Goal: Task Accomplishment & Management: Manage account settings

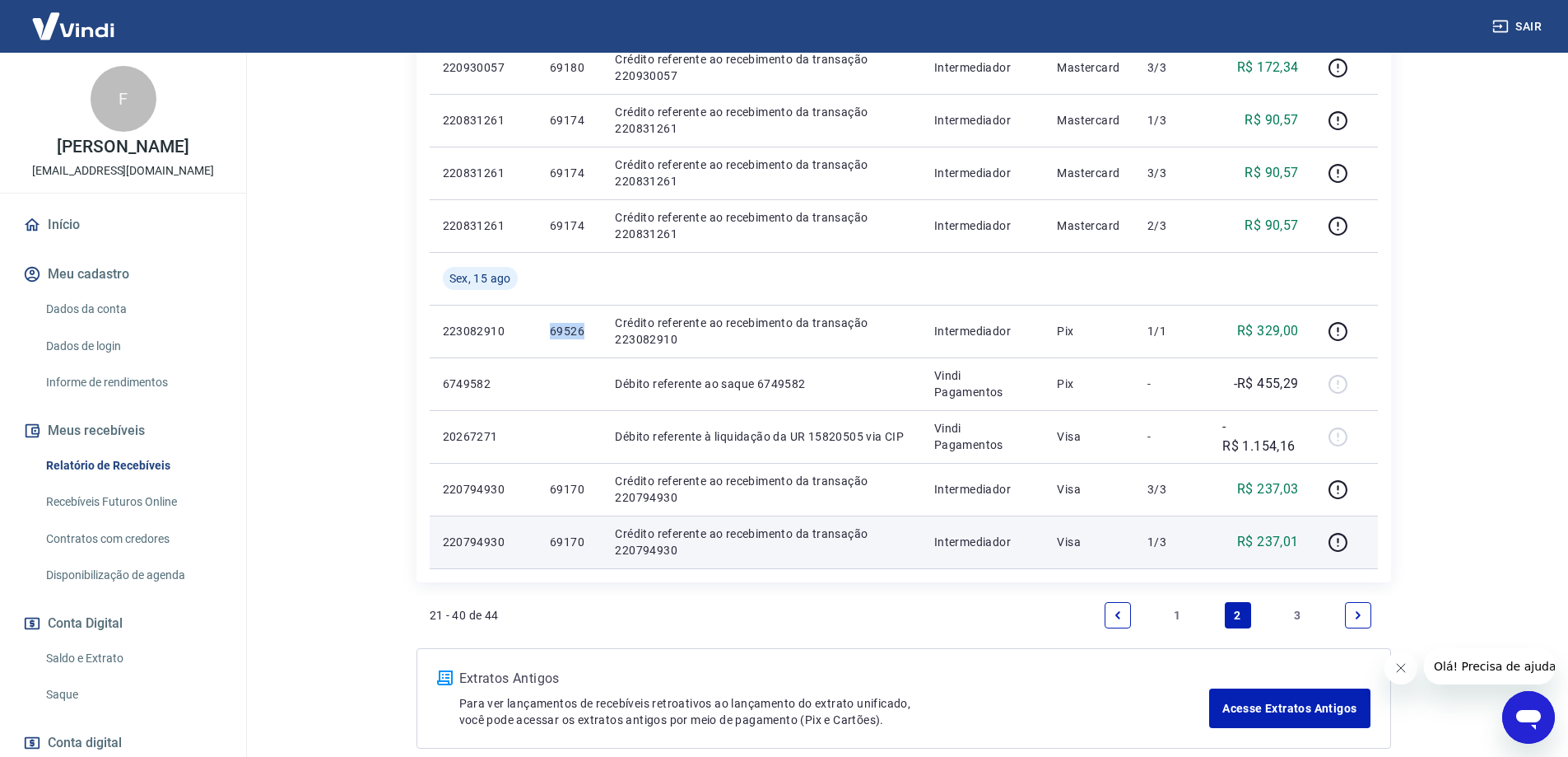
scroll to position [1144, 0]
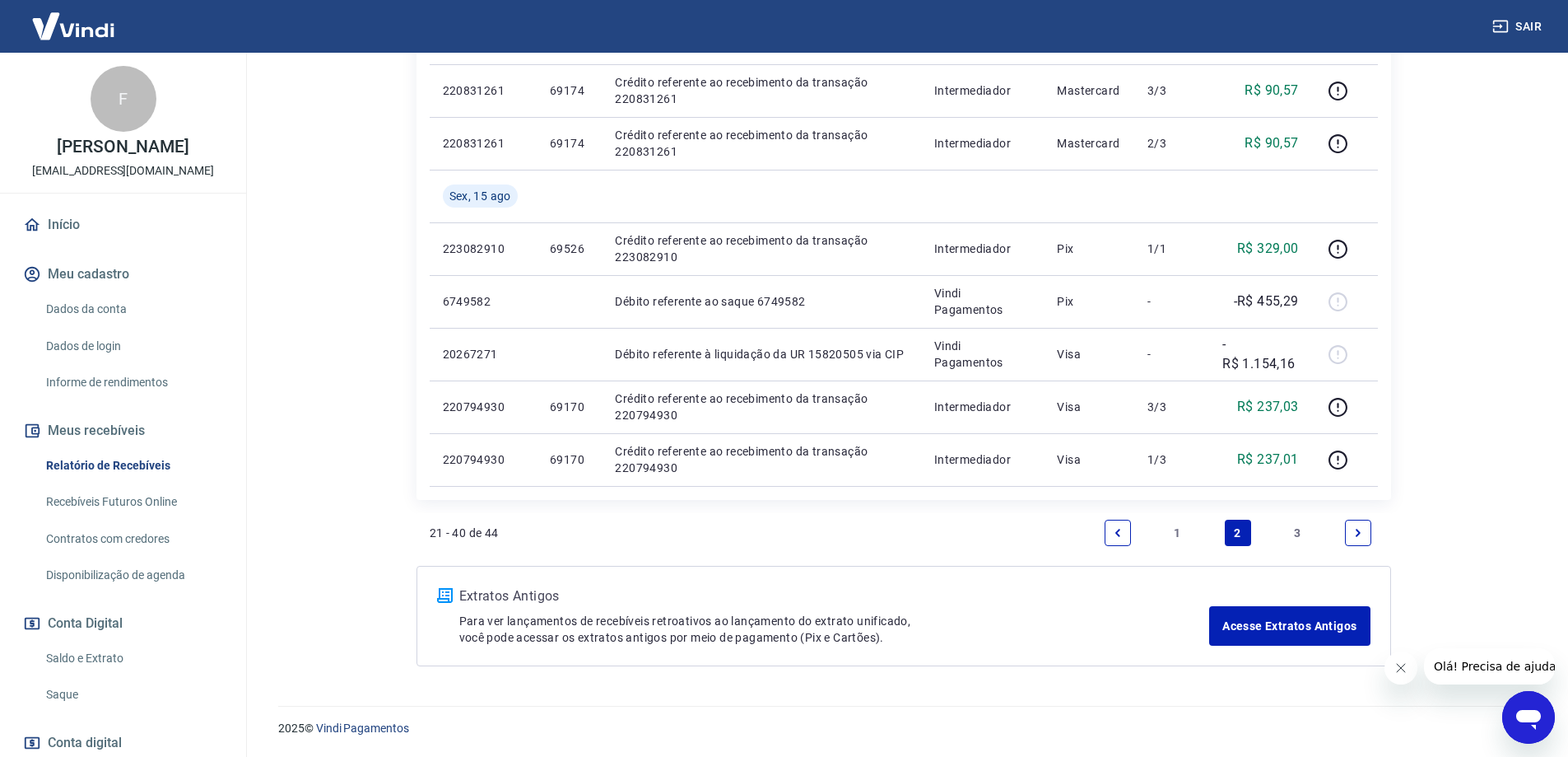
click at [1171, 534] on link "1" at bounding box center [1177, 532] width 26 height 27
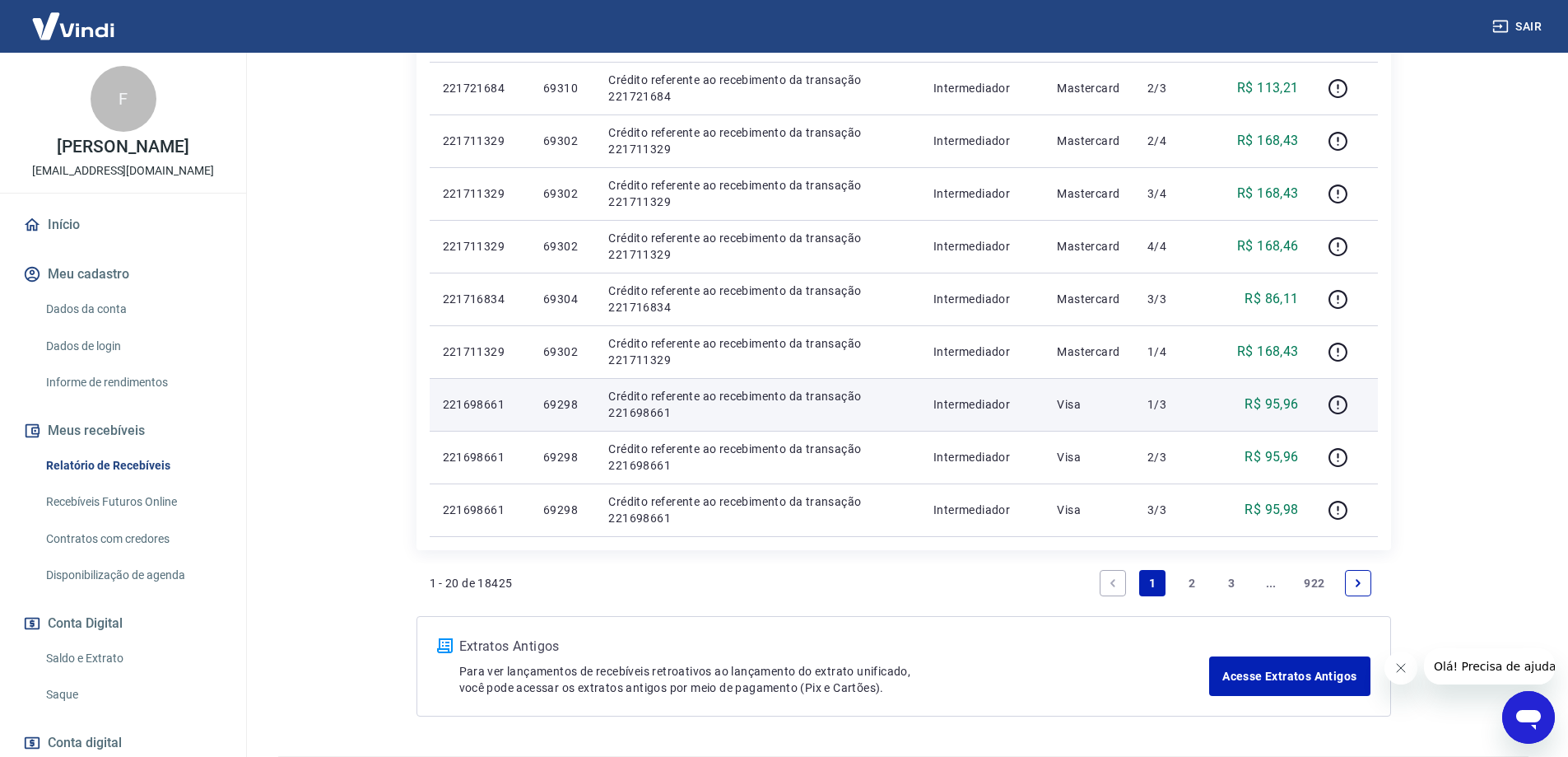
scroll to position [1039, 0]
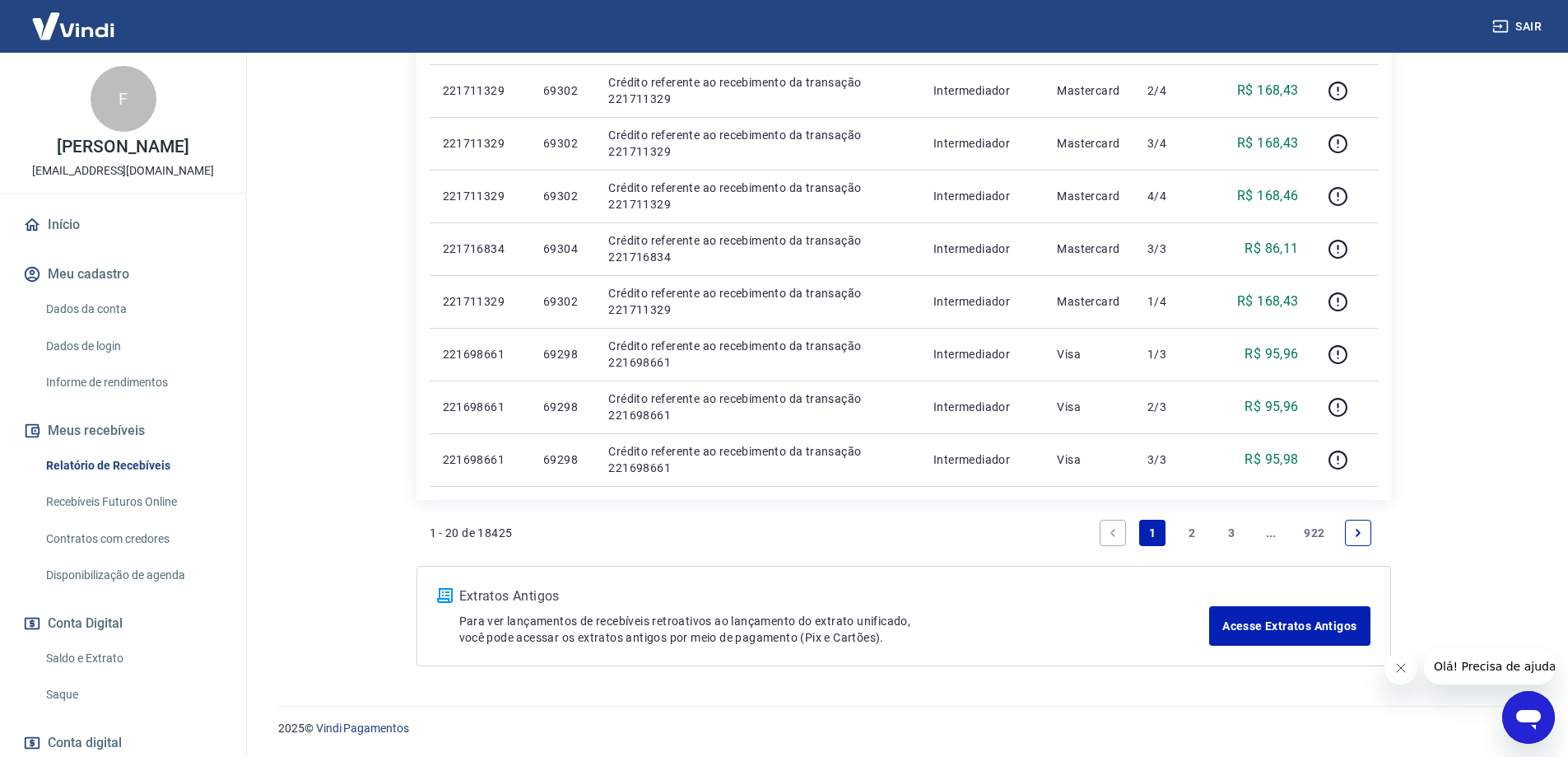
click at [1189, 533] on link "2" at bounding box center [1191, 532] width 26 height 27
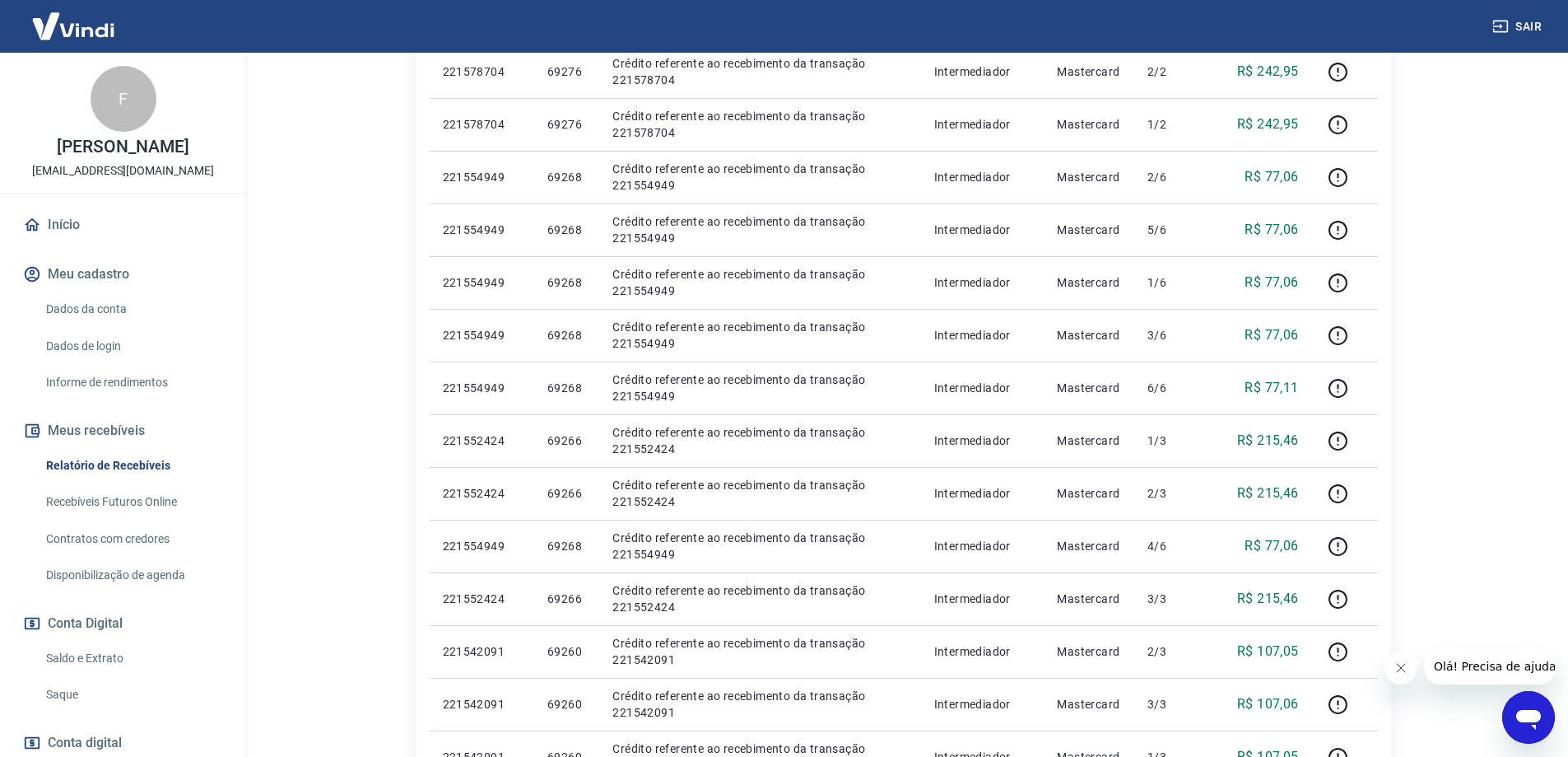
scroll to position [1039, 0]
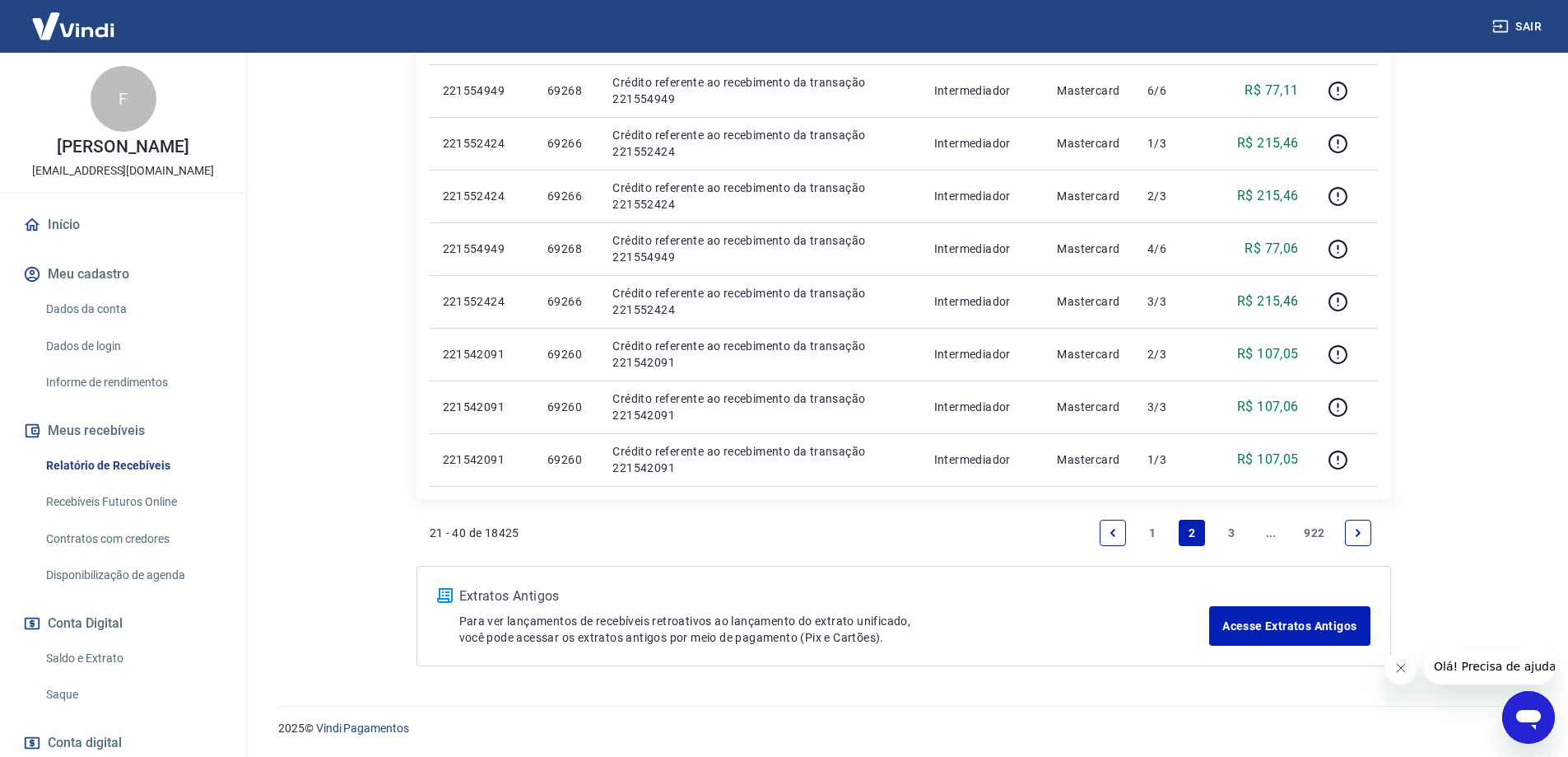
click at [1230, 533] on link "3" at bounding box center [1231, 532] width 26 height 27
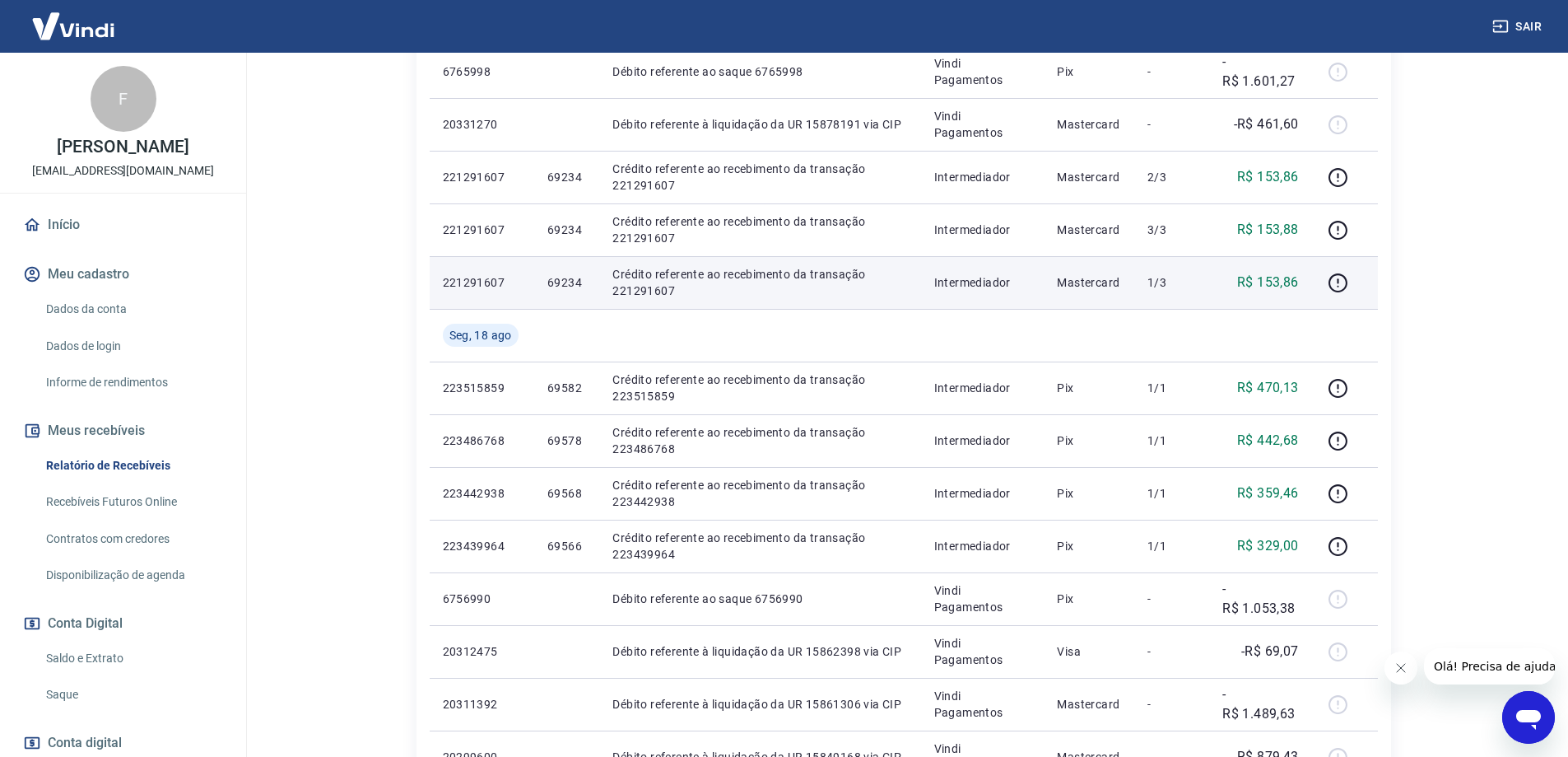
scroll to position [824, 0]
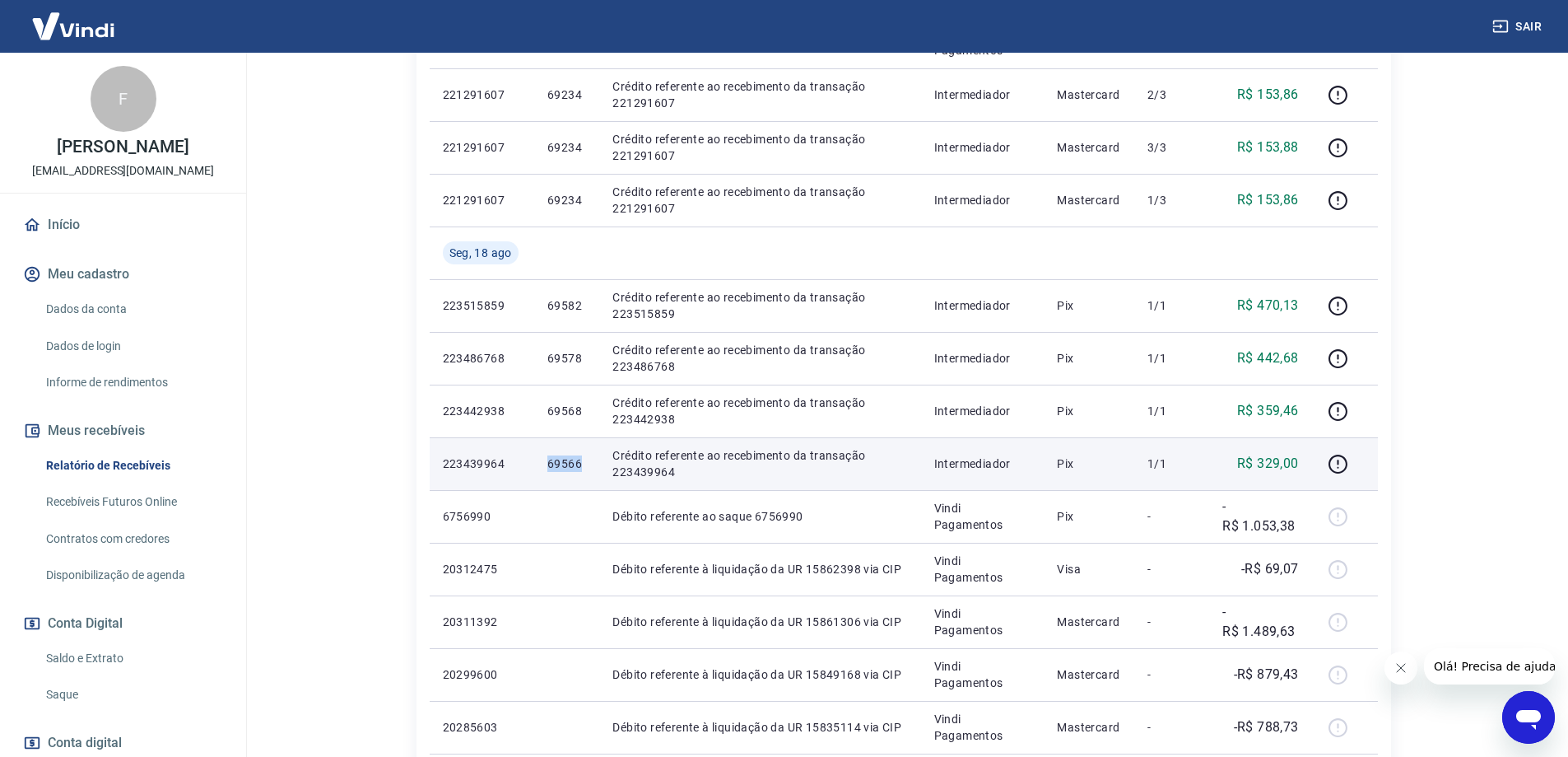
drag, startPoint x: 530, startPoint y: 469, endPoint x: 585, endPoint y: 471, distance: 55.0
click at [585, 471] on tr "223439964 69566 Crédito referente ao recebimento da transação 223439964 Interme…" at bounding box center [904, 463] width 948 height 53
copy tr "69566"
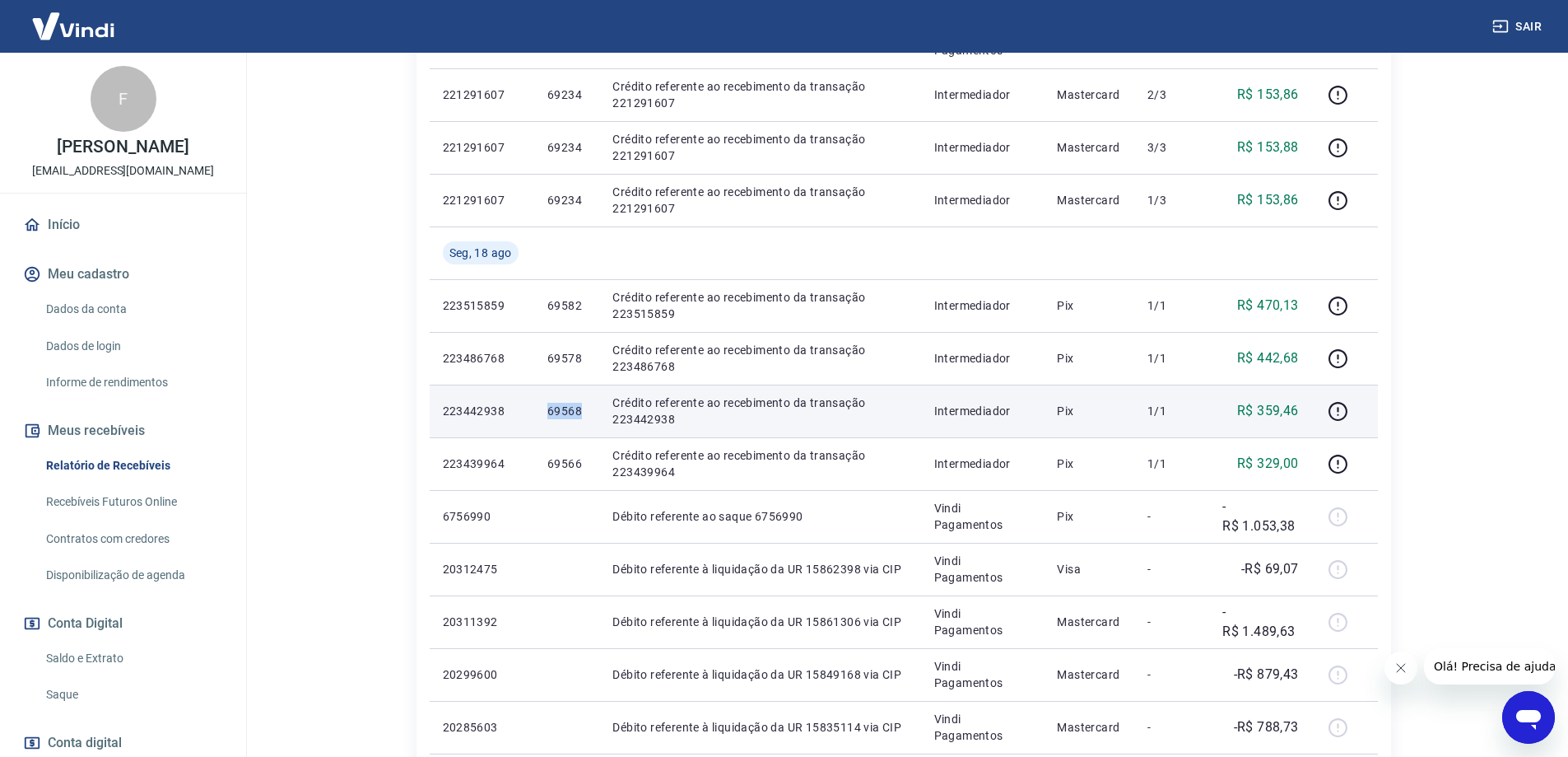
drag, startPoint x: 547, startPoint y: 417, endPoint x: 580, endPoint y: 414, distance: 33.1
click at [580, 414] on p "69568" at bounding box center [566, 410] width 38 height 17
copy p "69568"
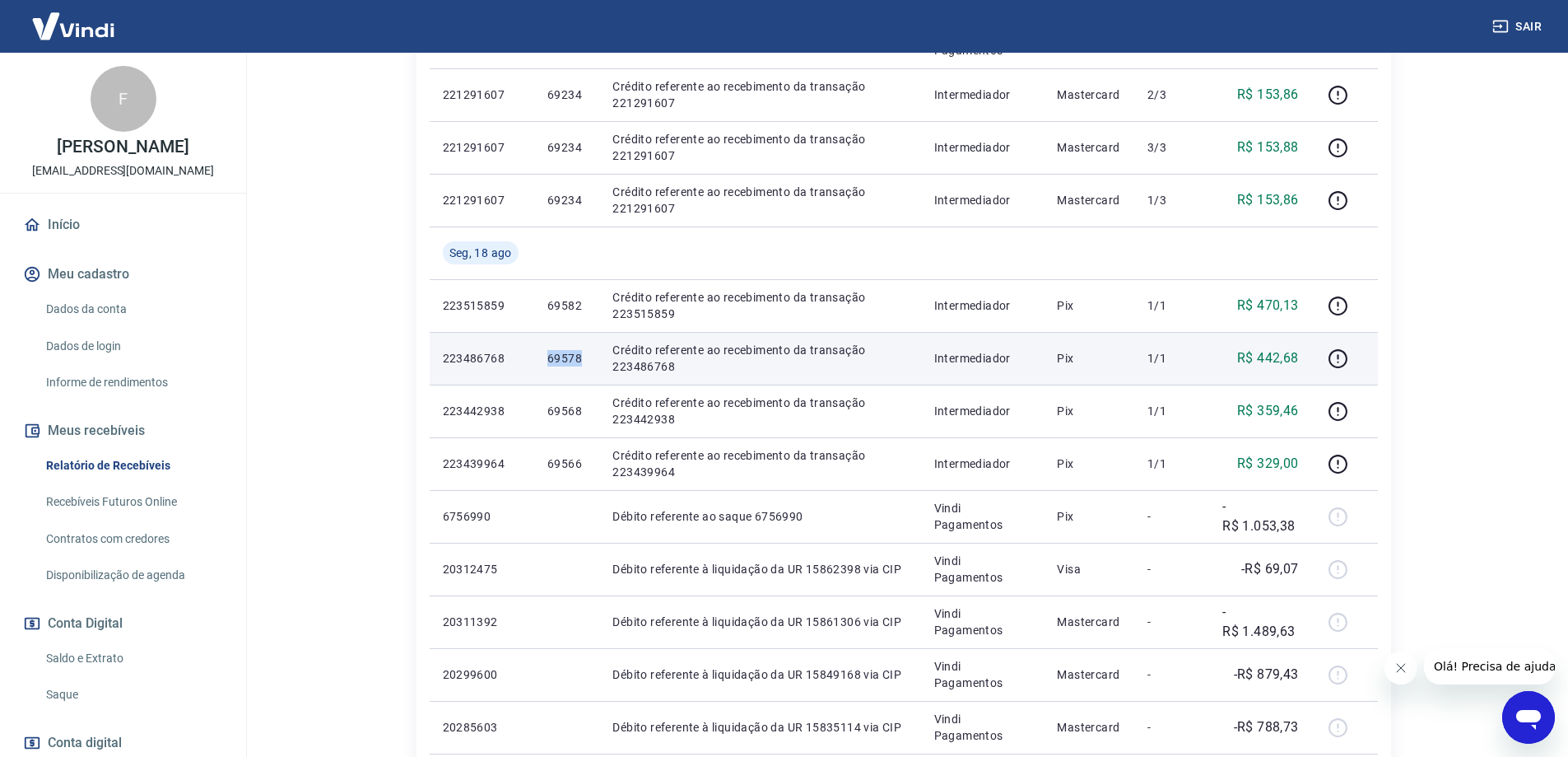
drag, startPoint x: 531, startPoint y: 360, endPoint x: 584, endPoint y: 360, distance: 53.0
click at [584, 360] on tr "223486768 69578 Crédito referente ao recebimento da transação 223486768 Interme…" at bounding box center [904, 358] width 948 height 53
copy tr "69578"
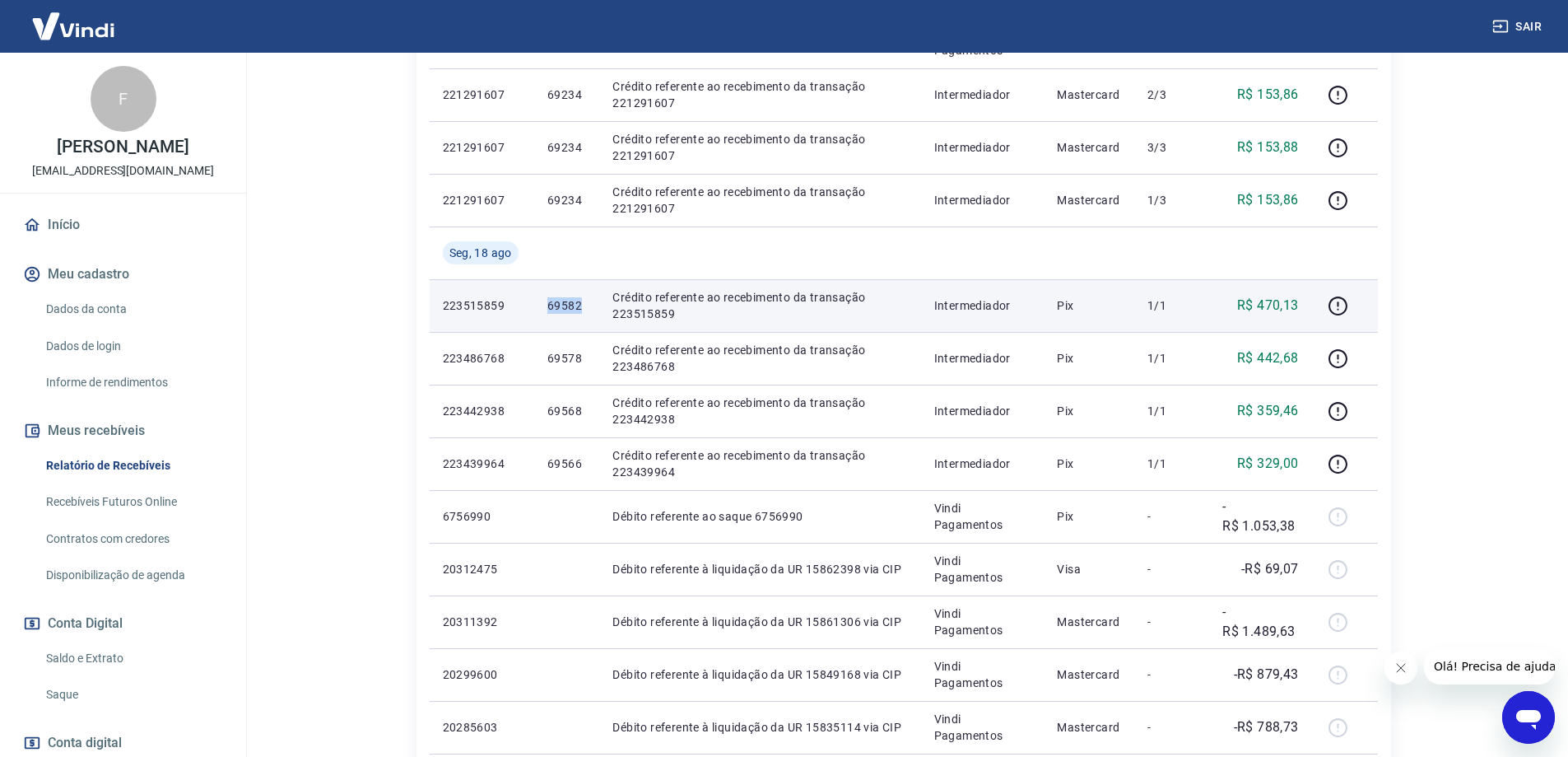
drag, startPoint x: 539, startPoint y: 309, endPoint x: 580, endPoint y: 309, distance: 41.0
click at [580, 309] on td "69582" at bounding box center [566, 305] width 65 height 53
copy p "69582"
